Goal: Transaction & Acquisition: Purchase product/service

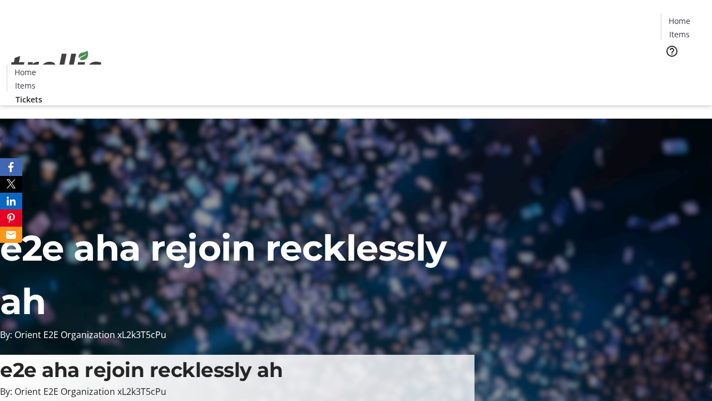
click at [670, 65] on span "Tickets" at bounding box center [683, 71] width 27 height 12
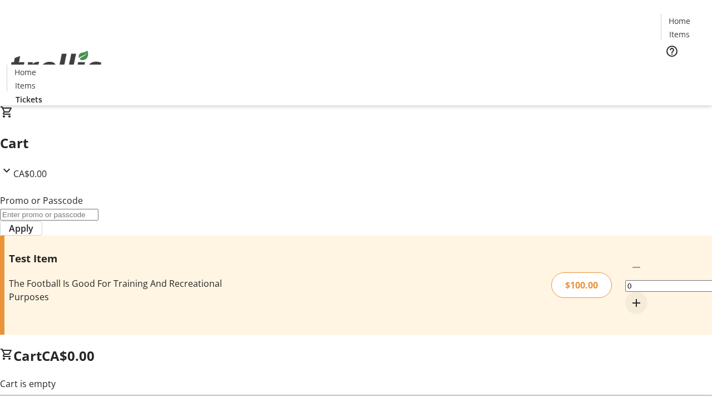
click at [630, 296] on mat-icon "Increment by one" at bounding box center [636, 302] width 13 height 13
type input "1"
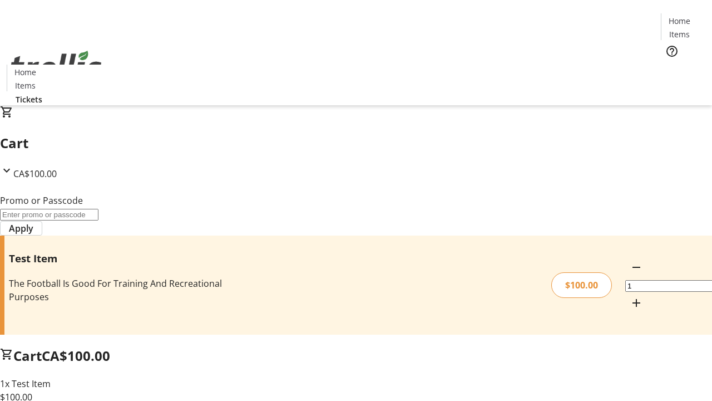
type input "FLAT"
